Goal: Information Seeking & Learning: Learn about a topic

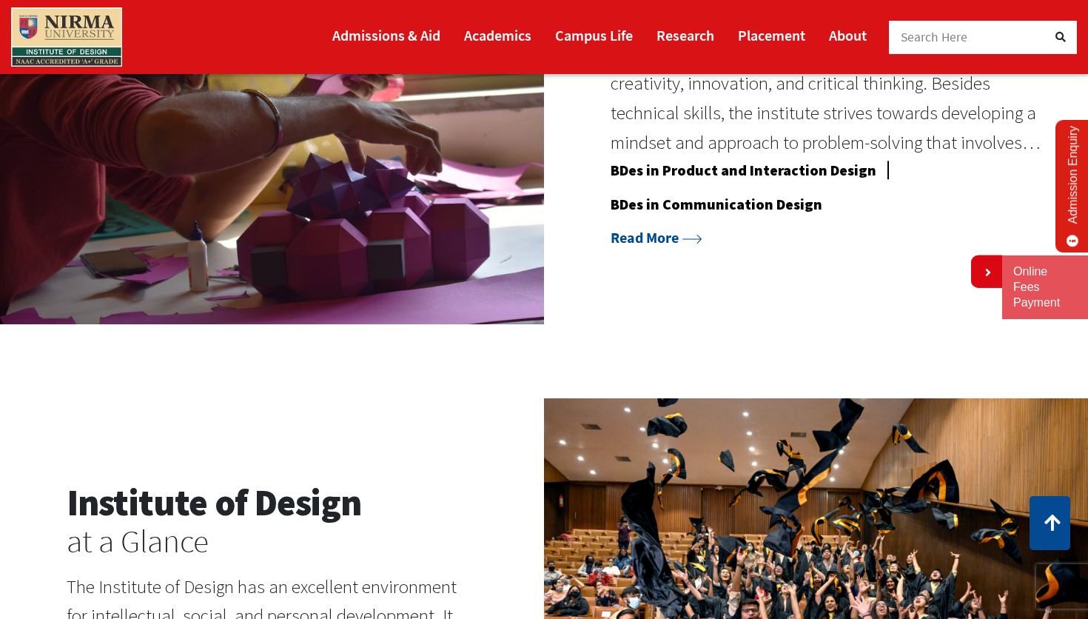
scroll to position [1306, 0]
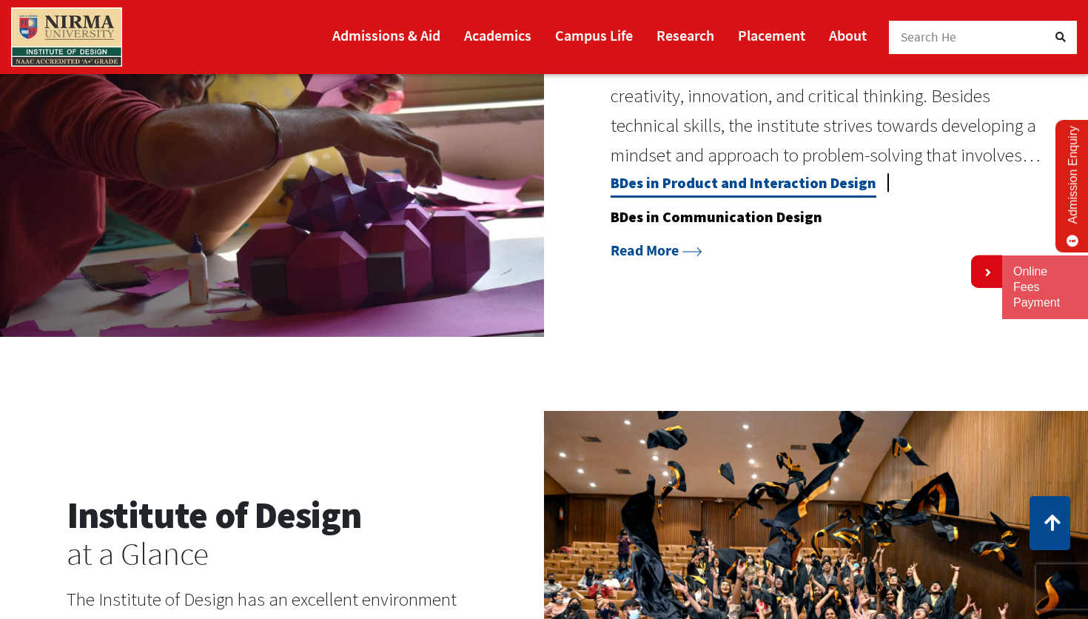
click at [723, 185] on link "BDes in Product and Interaction Design" at bounding box center [744, 185] width 266 height 24
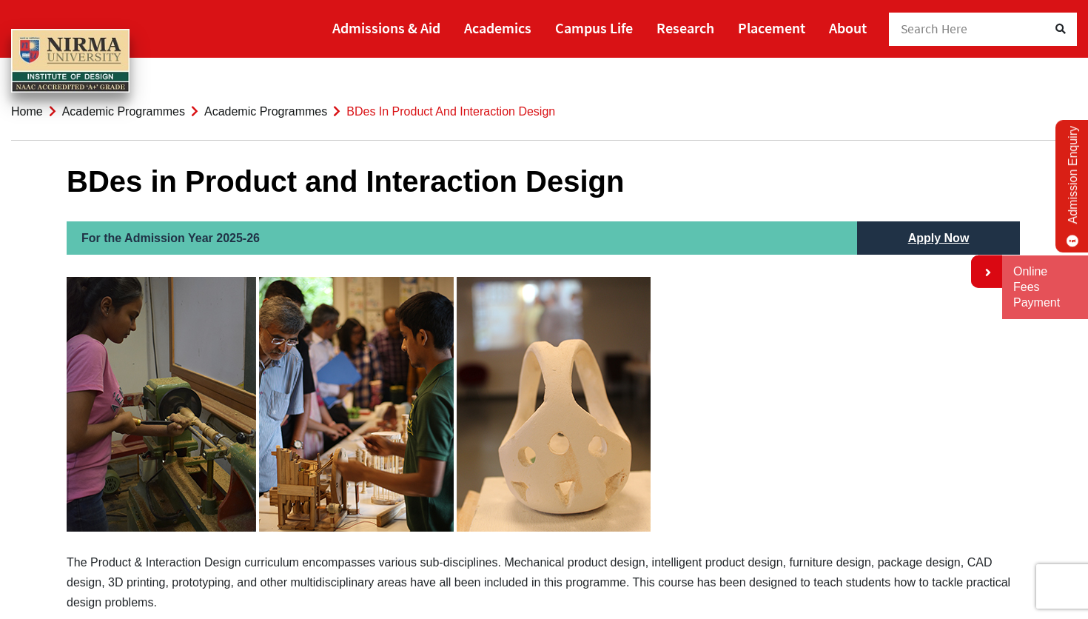
scroll to position [12, 0]
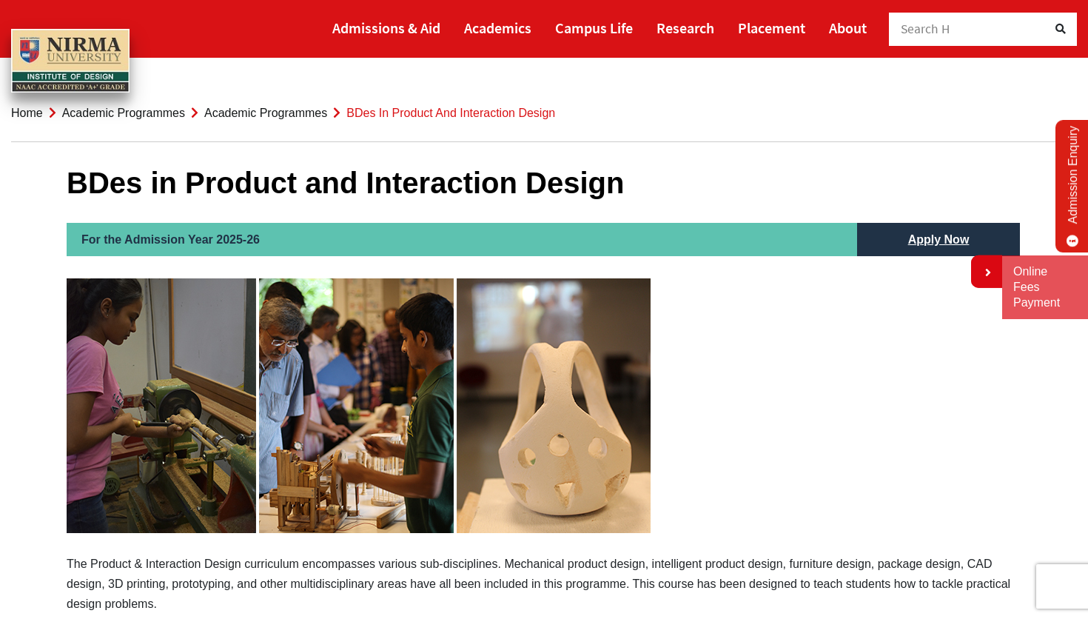
click at [1073, 185] on link "Admission Enquiry" at bounding box center [1072, 186] width 35 height 132
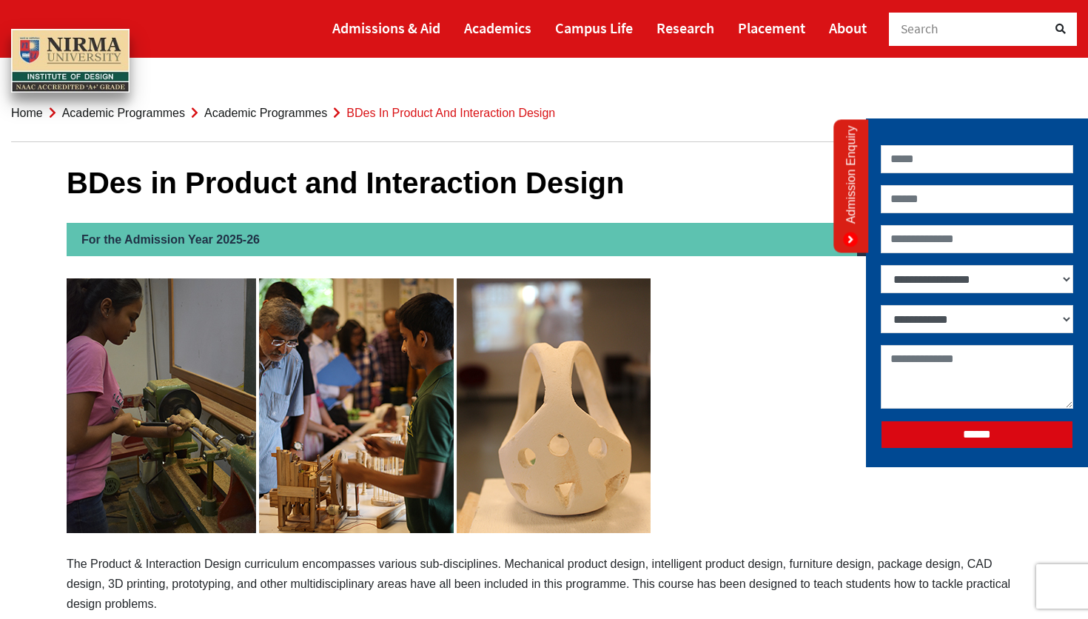
click at [850, 241] on icon at bounding box center [850, 239] width 15 height 15
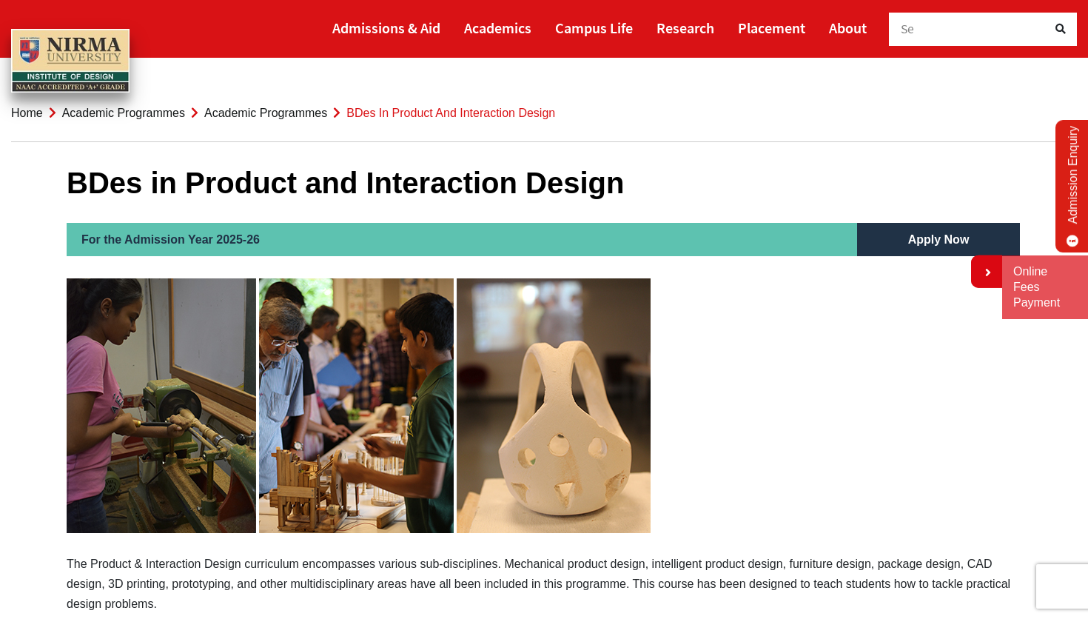
click at [944, 246] on link "Apply Now" at bounding box center [938, 239] width 91 height 33
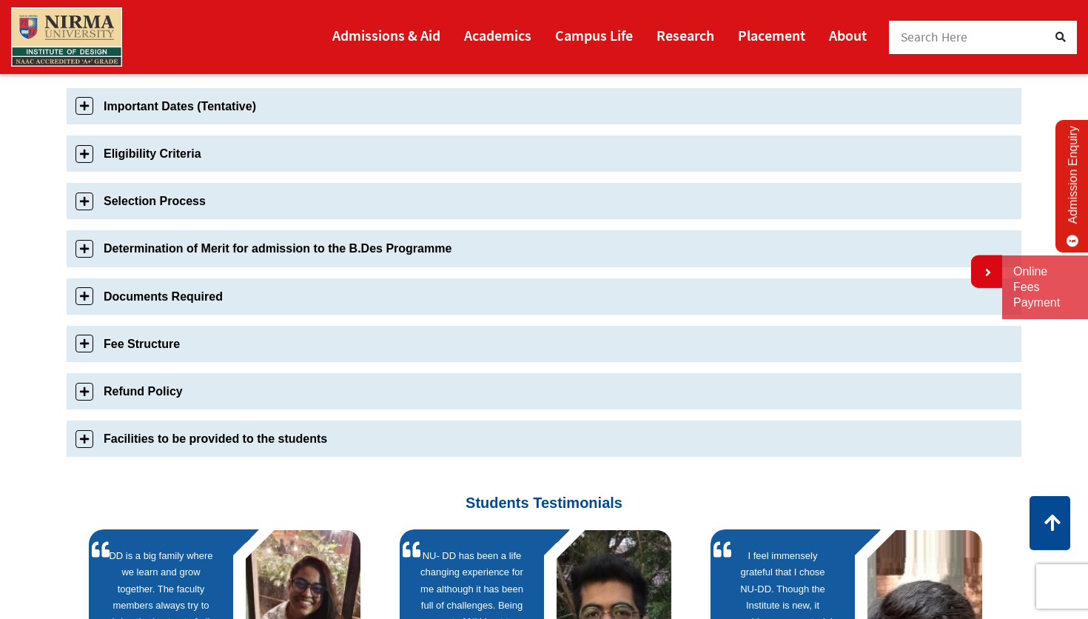
scroll to position [524, 0]
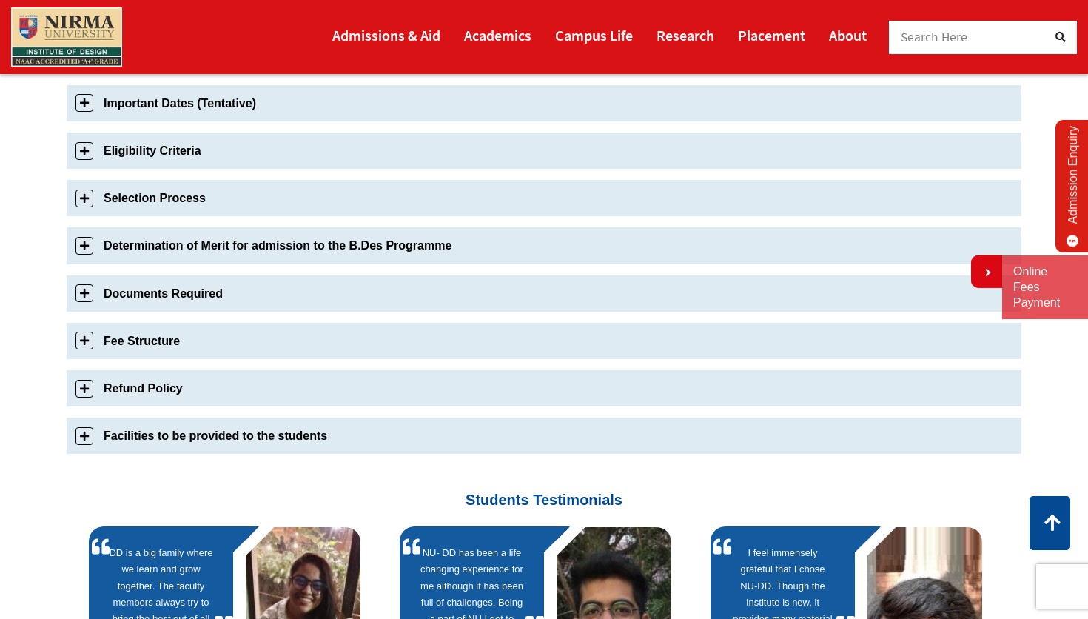
click at [89, 154] on link "Eligibility Criteria" at bounding box center [544, 150] width 955 height 36
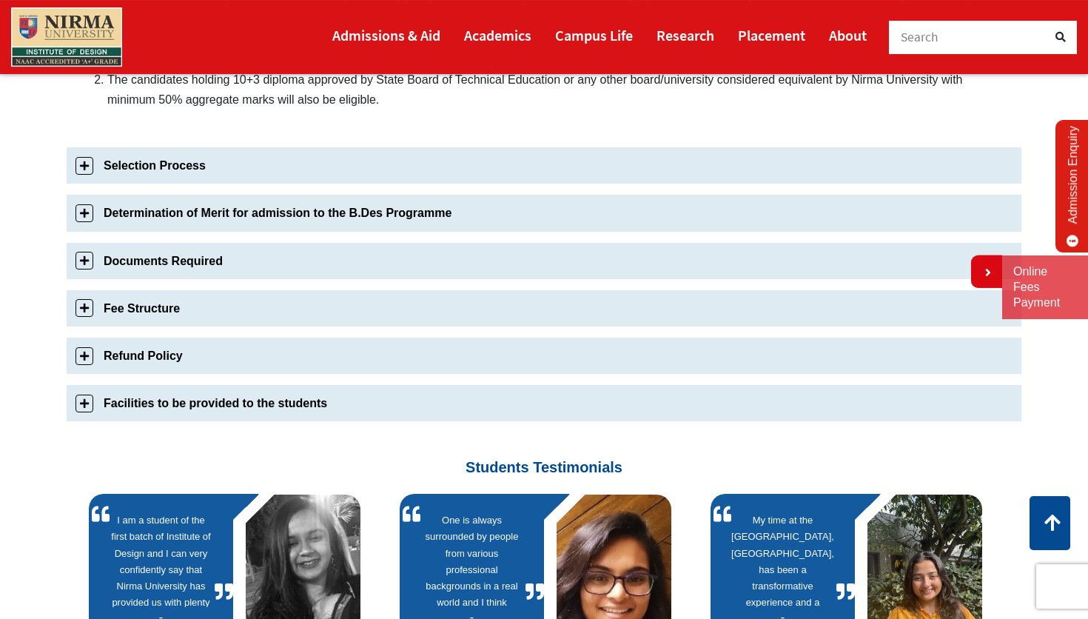
scroll to position [723, 0]
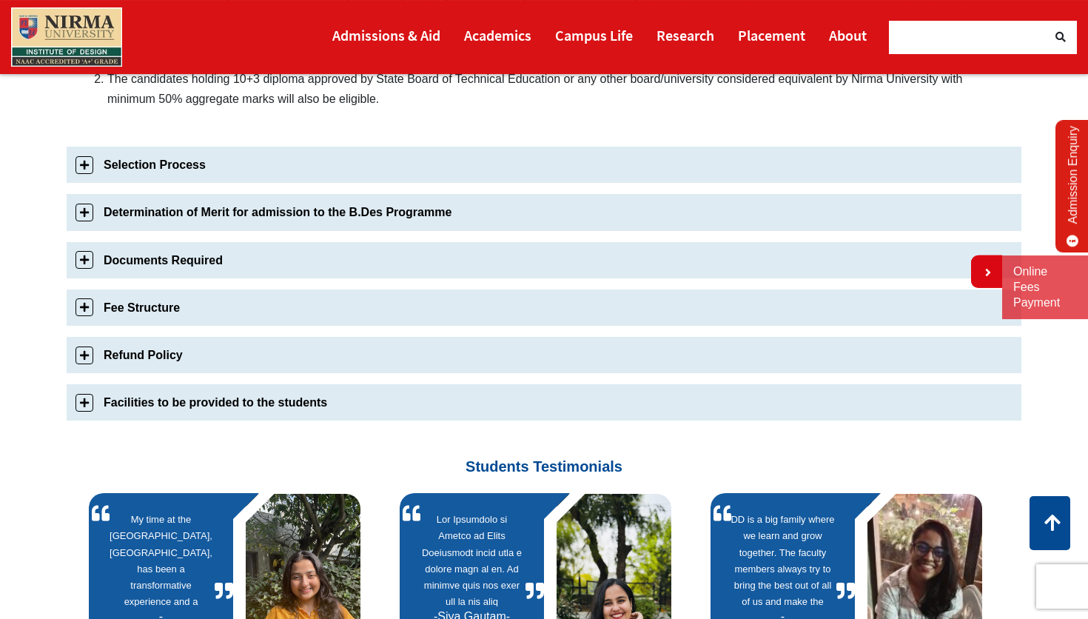
click at [185, 168] on link "Selection Process" at bounding box center [544, 165] width 955 height 36
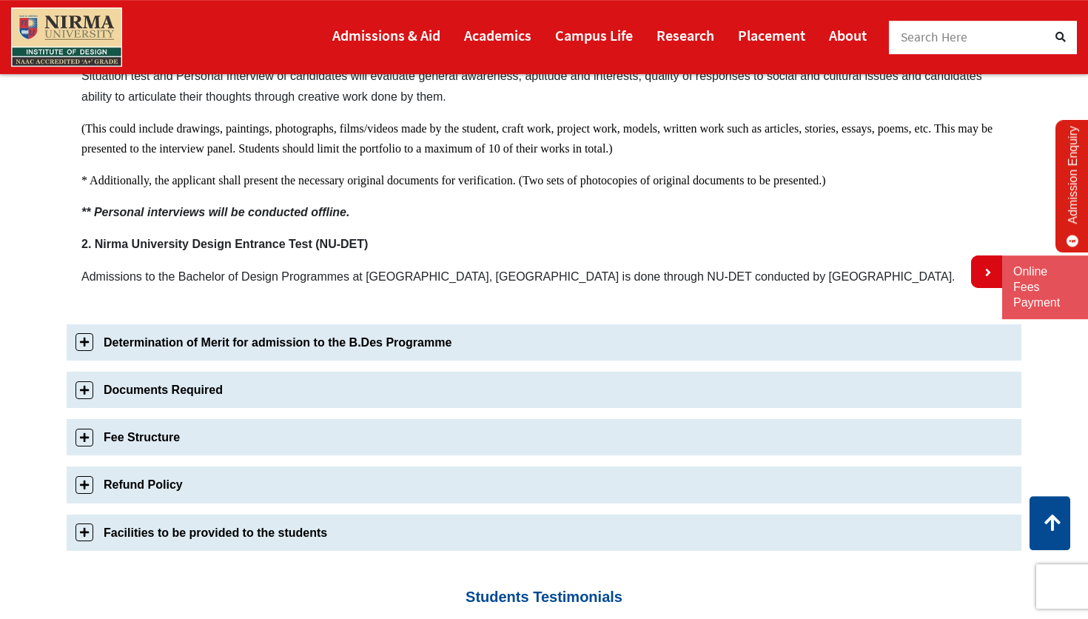
scroll to position [986, 0]
click at [233, 354] on link "Determination of Merit for admission to the B.Des Programme" at bounding box center [544, 341] width 955 height 36
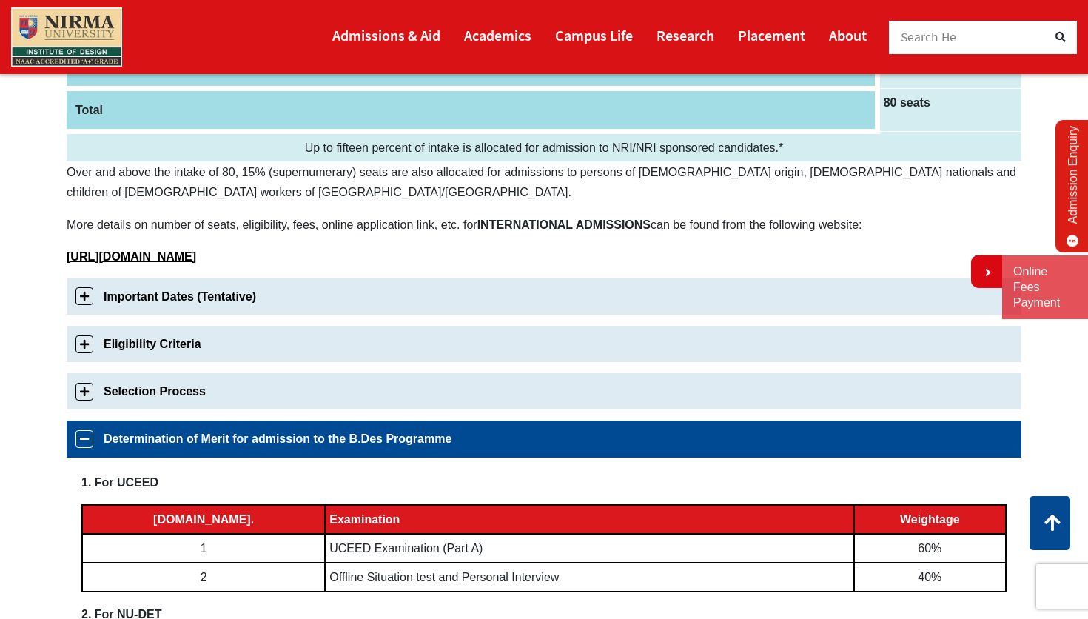
scroll to position [329, 0]
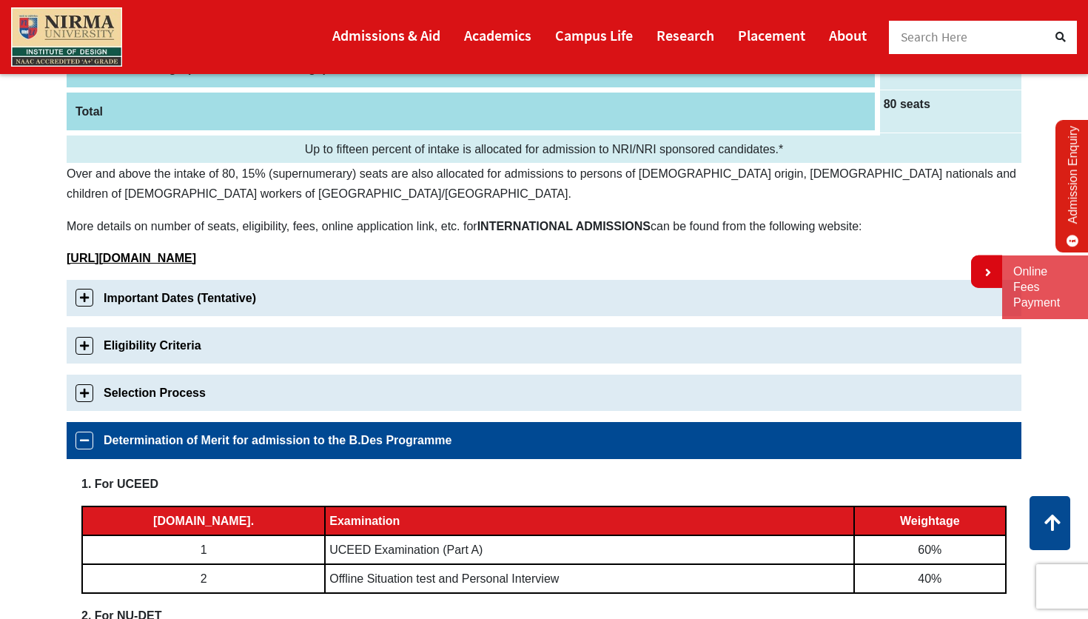
click at [115, 300] on link "Important Dates (Tentative)" at bounding box center [544, 298] width 955 height 36
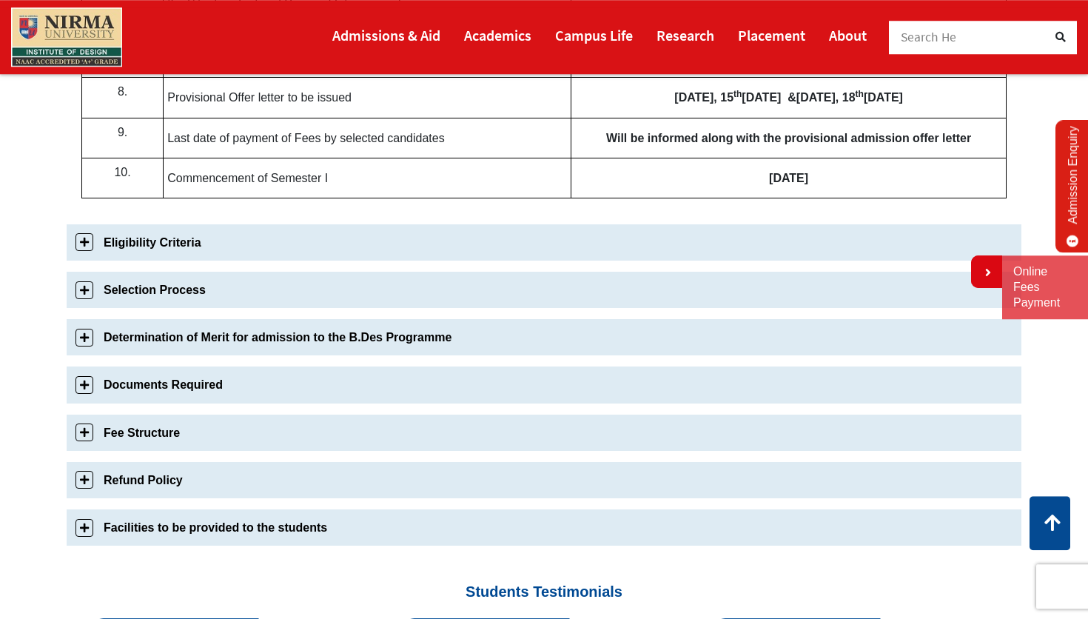
scroll to position [961, 0]
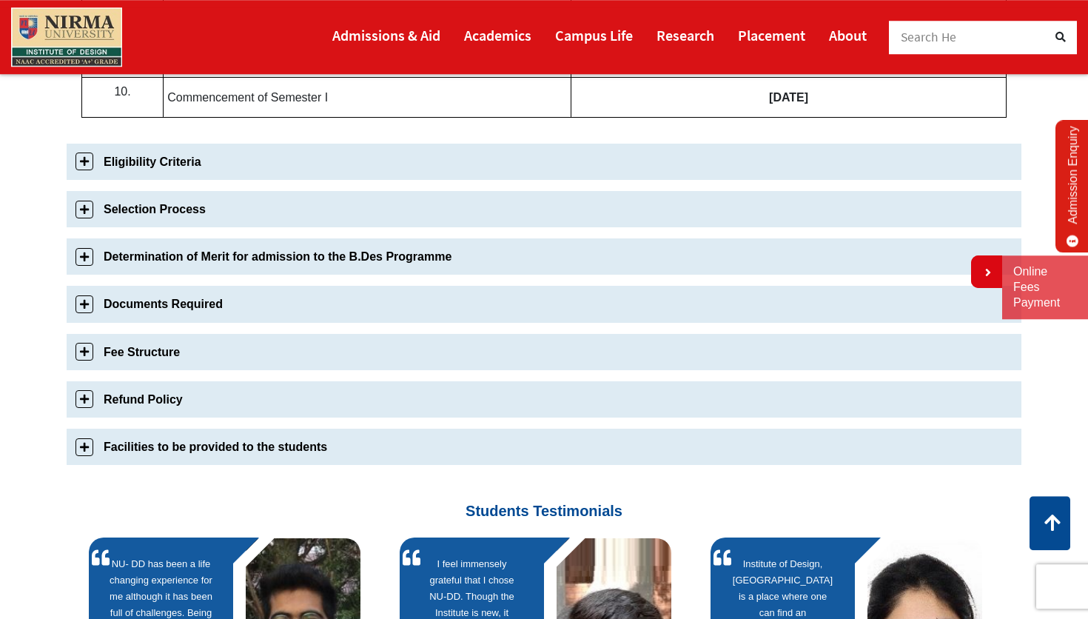
click at [115, 300] on link "Documents Required" at bounding box center [544, 304] width 955 height 36
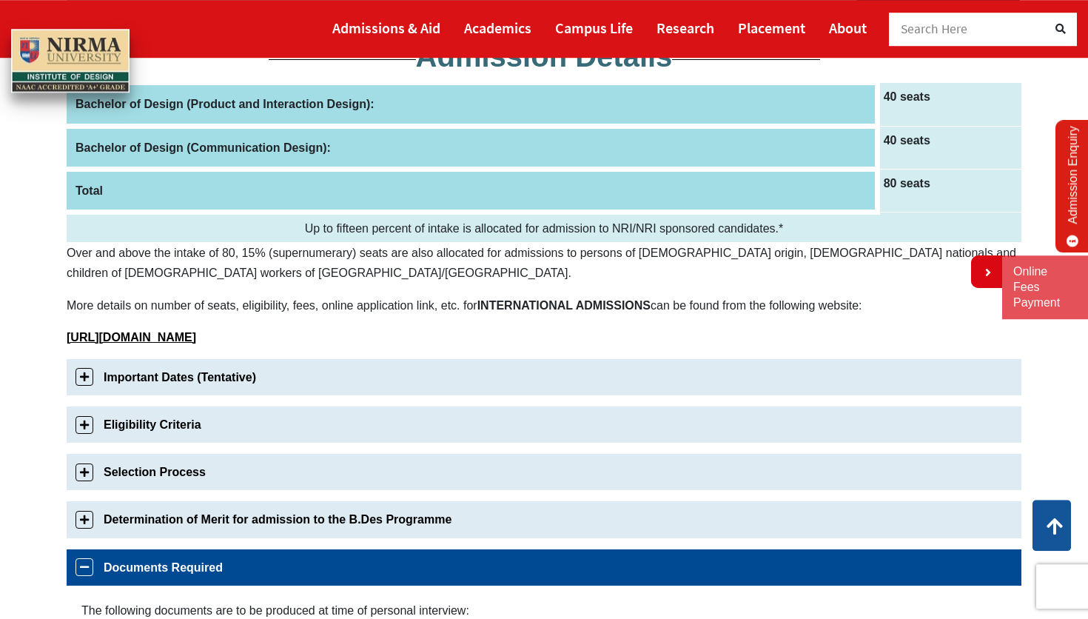
scroll to position [0, 0]
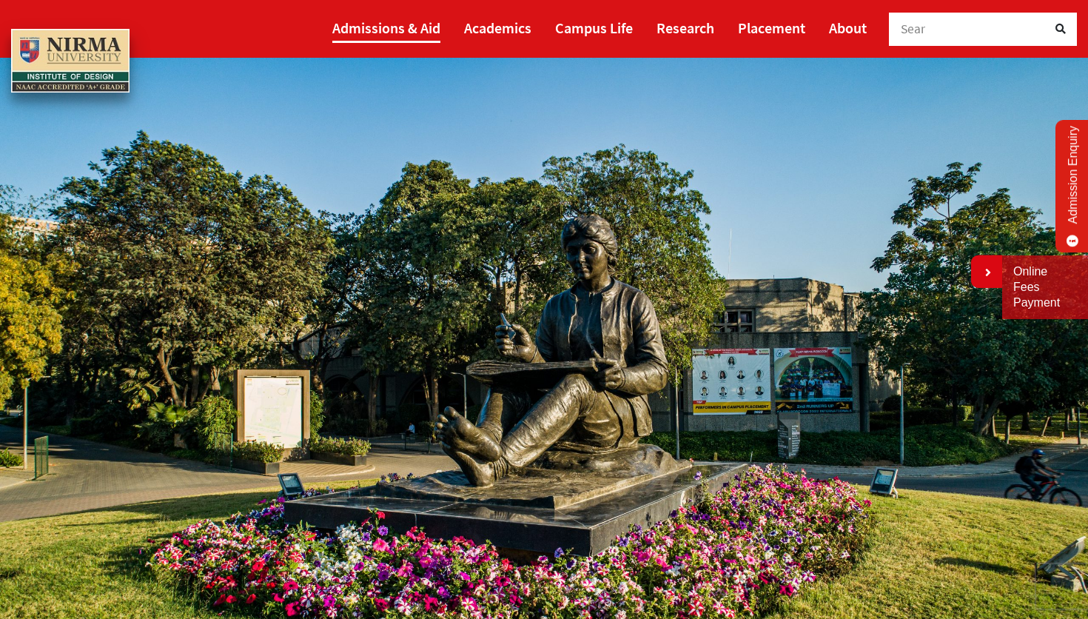
click at [387, 29] on link "Admissions & Aid" at bounding box center [386, 28] width 108 height 30
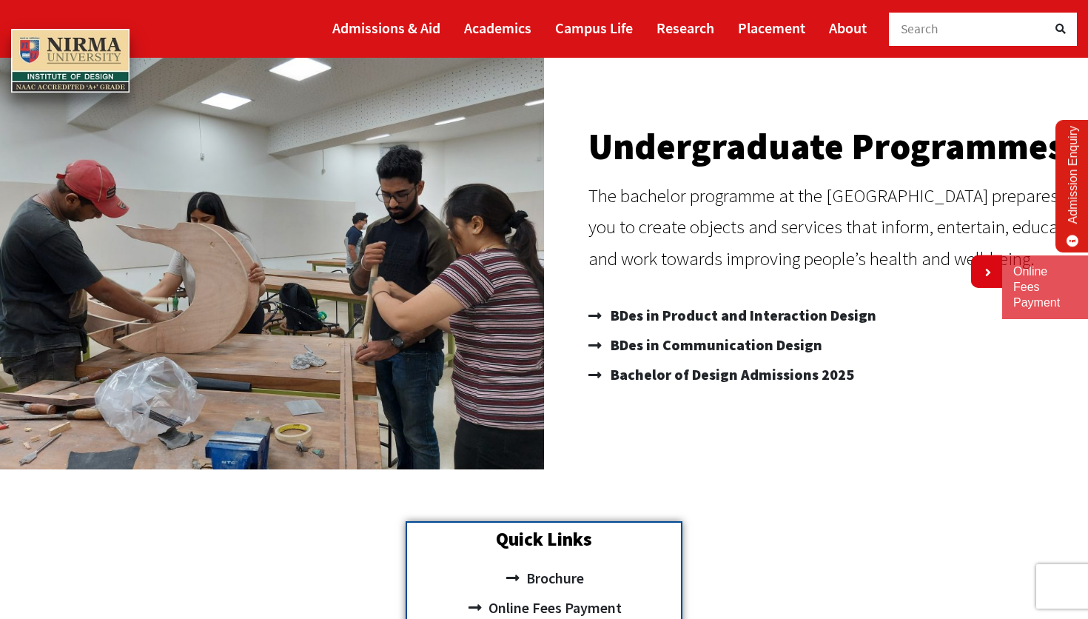
scroll to position [146, 0]
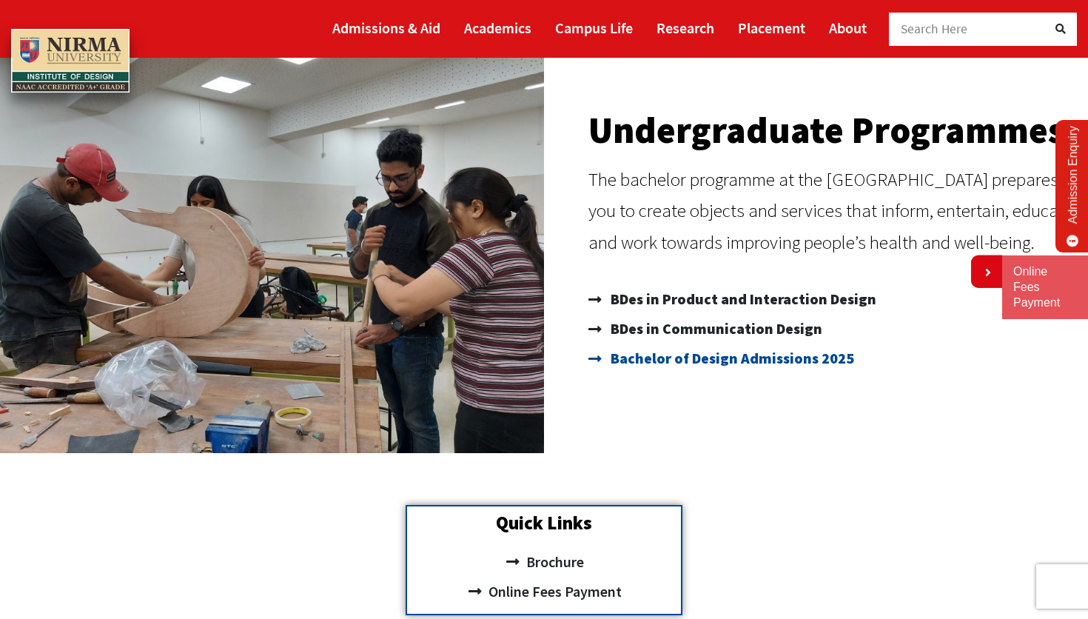
click at [719, 359] on span "Bachelor of Design Admissions 2025" at bounding box center [730, 358] width 247 height 30
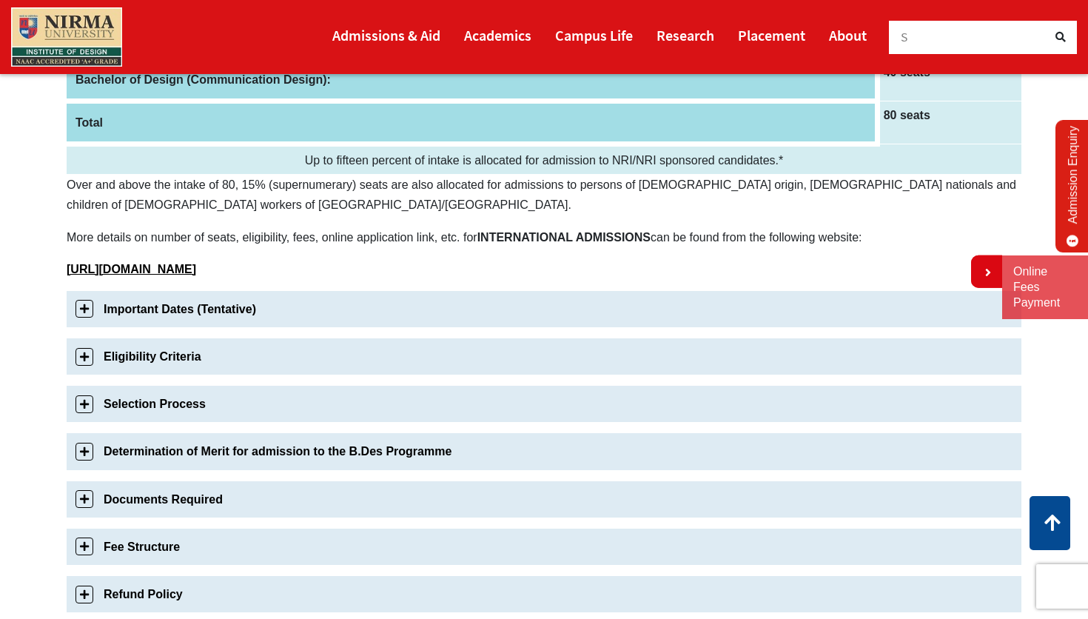
scroll to position [322, 0]
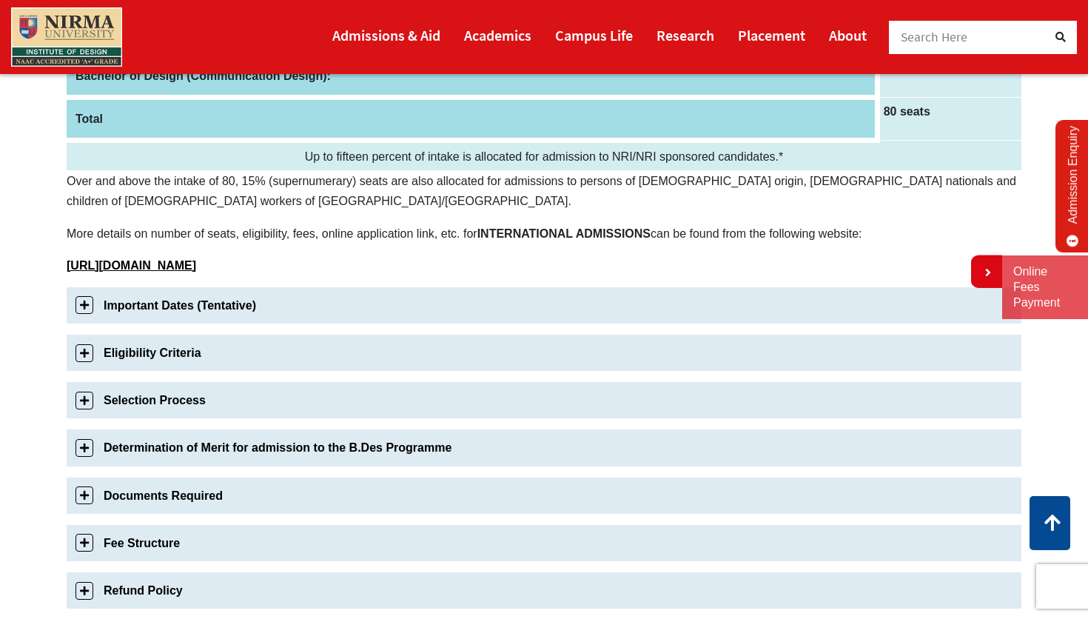
click at [150, 303] on link "Important Dates (Tentative)" at bounding box center [544, 305] width 955 height 36
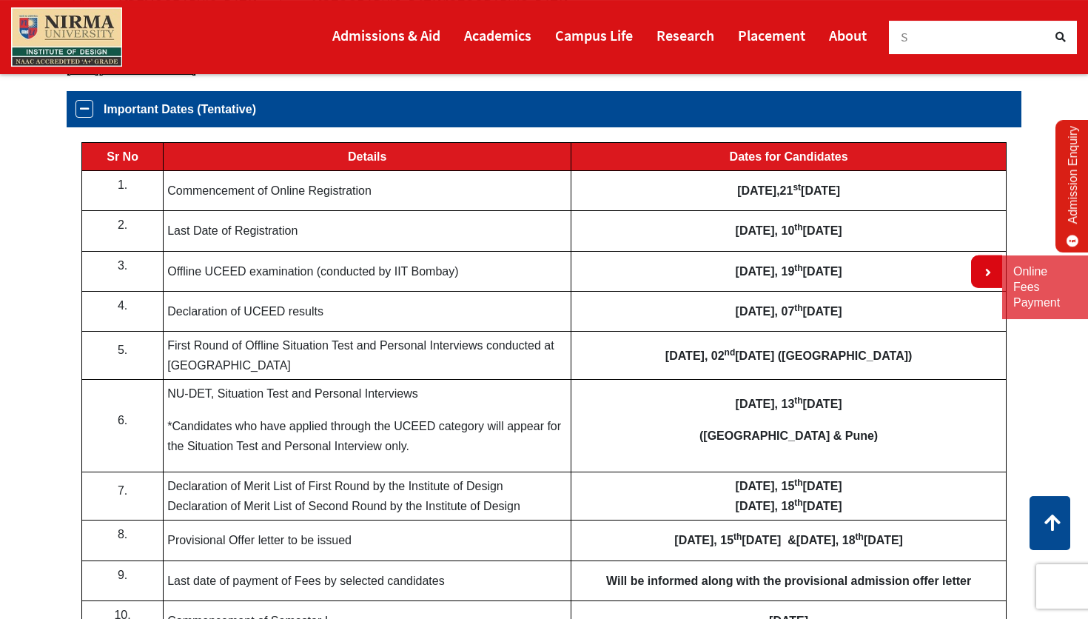
scroll to position [520, 0]
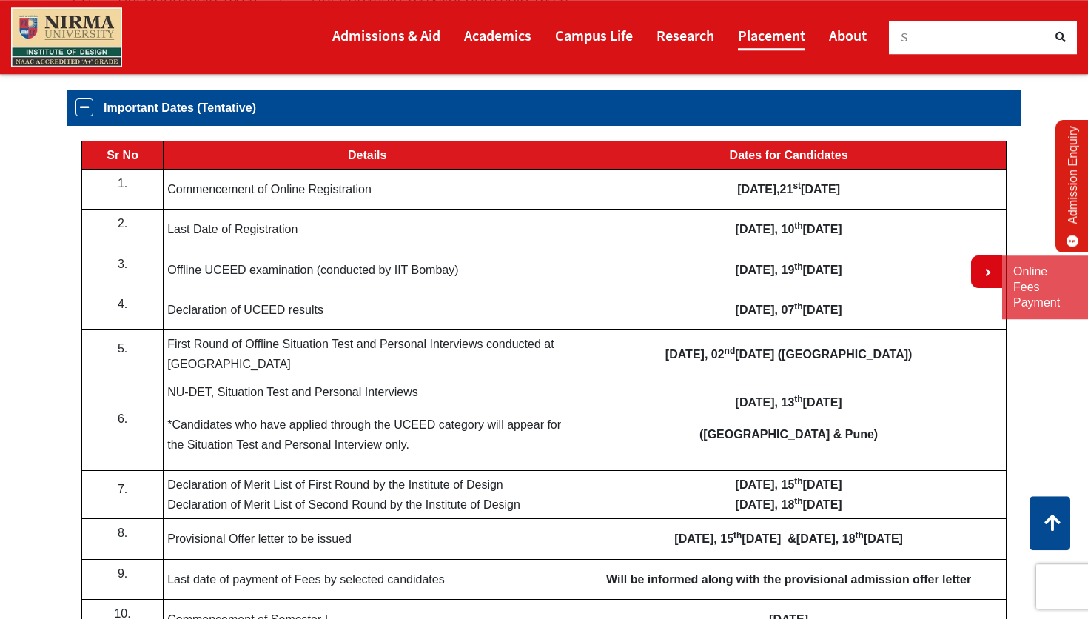
click at [786, 42] on link "Placement" at bounding box center [771, 35] width 67 height 30
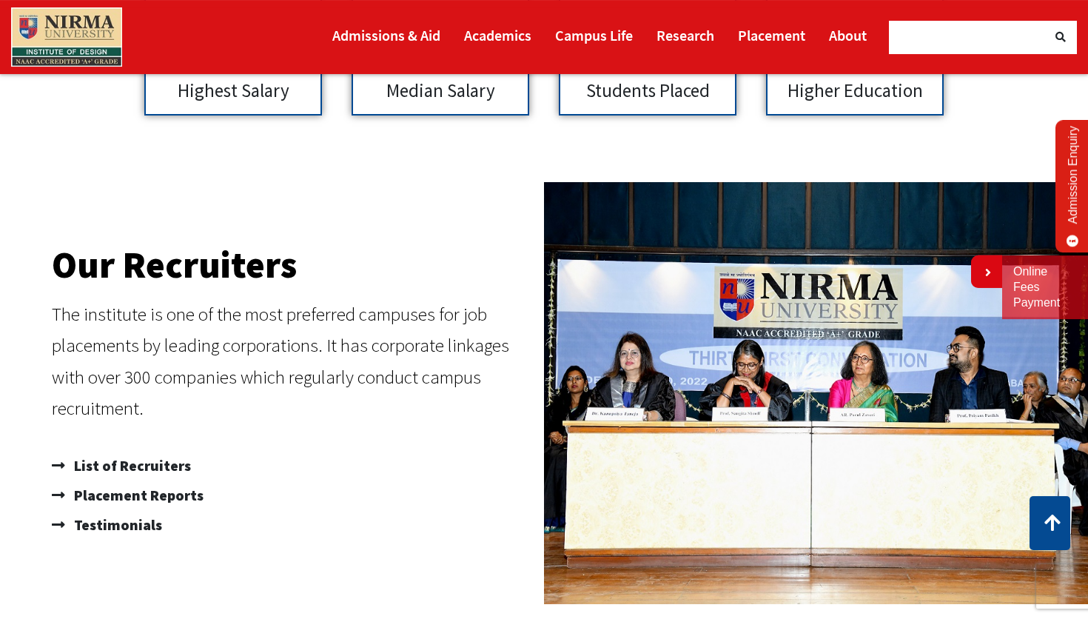
scroll to position [726, 0]
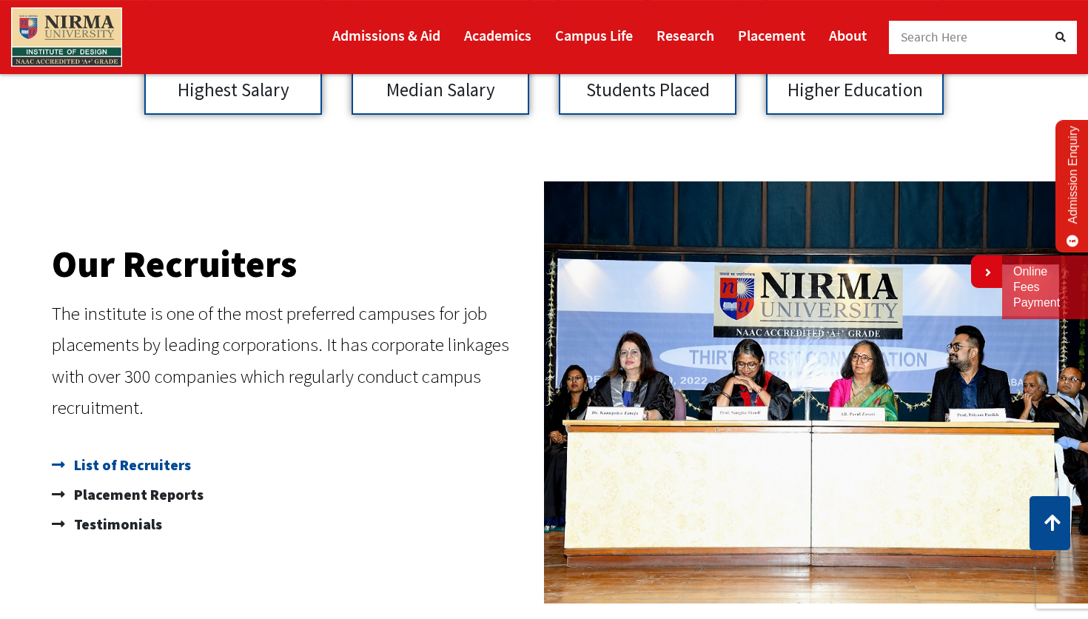
click at [155, 470] on span "List of Recruiters" at bounding box center [130, 465] width 121 height 30
click at [163, 499] on span "Placement Reports" at bounding box center [136, 495] width 133 height 30
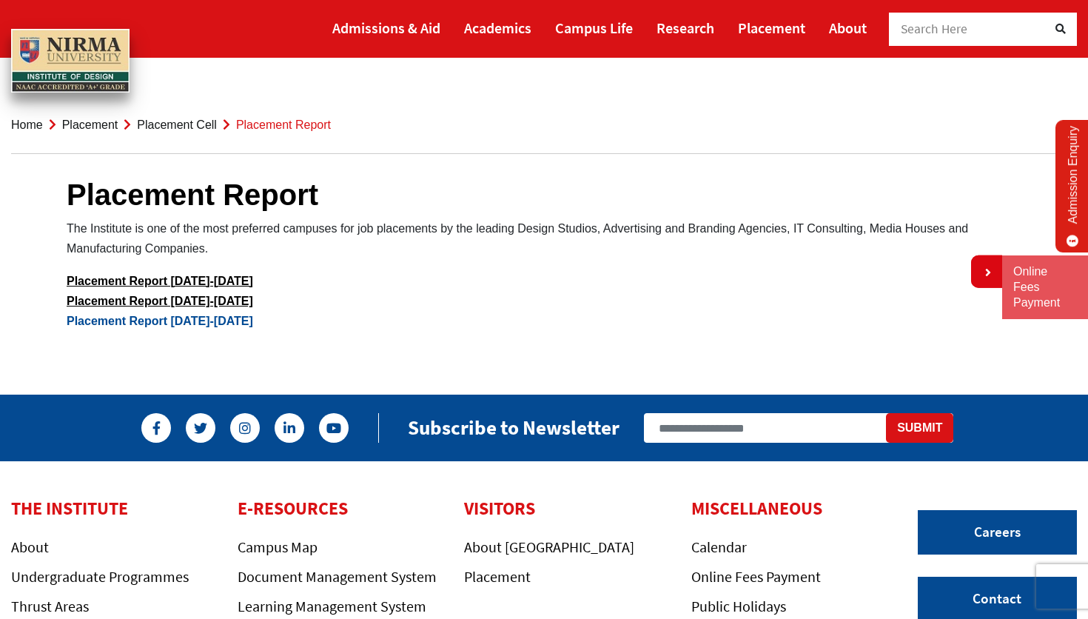
click at [216, 323] on link "Placement Report [DATE]-[DATE]" at bounding box center [160, 321] width 186 height 13
